Goal: Task Accomplishment & Management: Use online tool/utility

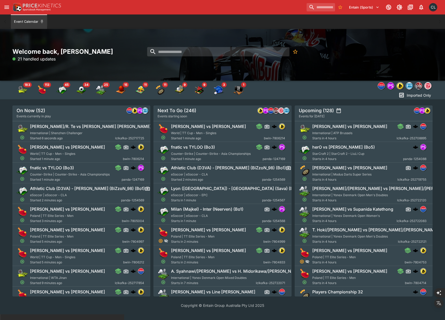
click at [6, 10] on icon "open drawer" at bounding box center [7, 7] width 6 height 6
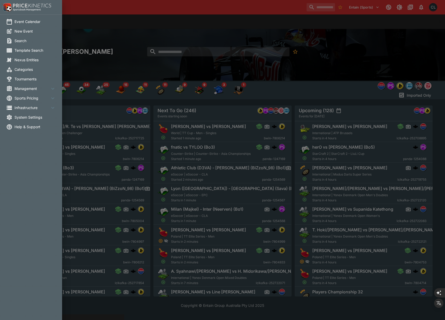
click at [32, 109] on span "Infrastructure" at bounding box center [31, 107] width 35 height 5
click at [26, 117] on span "Director" at bounding box center [38, 119] width 41 height 5
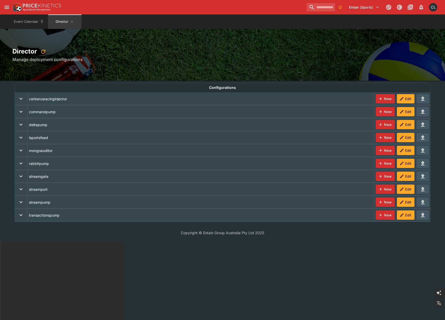
click at [21, 137] on icon "expand row" at bounding box center [20, 138] width 3 height 2
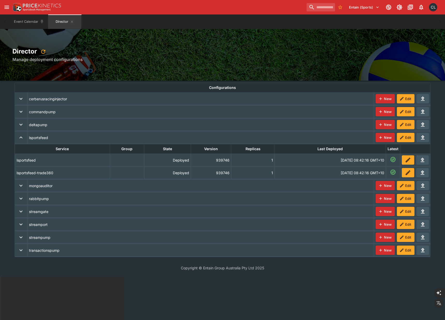
click at [407, 161] on icon "deployments" at bounding box center [408, 160] width 6 height 6
click at [402, 173] on div "deployments" at bounding box center [415, 172] width 27 height 9
click at [403, 173] on button "deployments" at bounding box center [408, 172] width 12 height 9
